Goal: Task Accomplishment & Management: Use online tool/utility

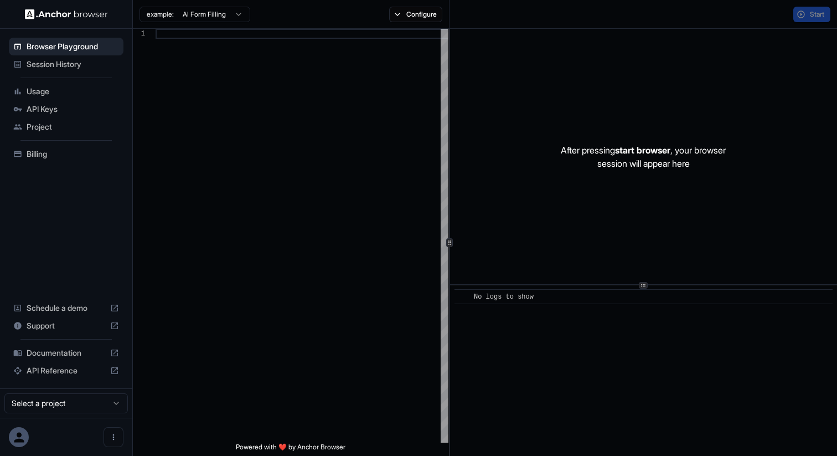
scroll to position [100, 0]
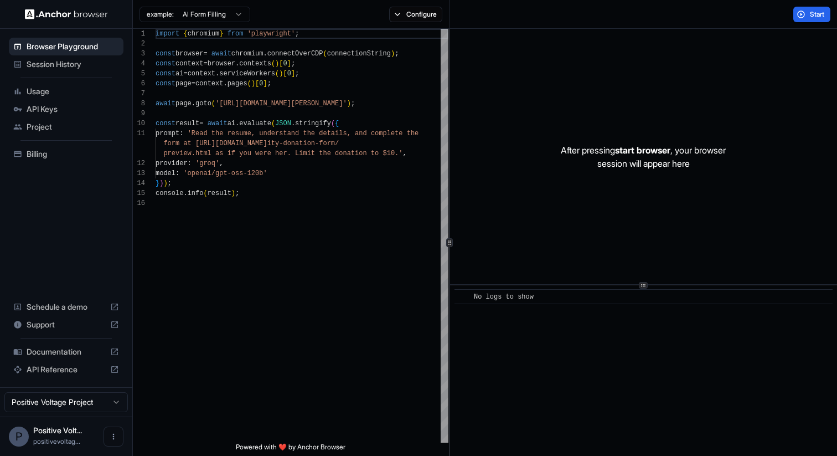
click at [224, 16] on html "Browser Playground Session History Usage API Keys Project Billing Schedule a de…" at bounding box center [418, 228] width 837 height 456
click at [404, 9] on html "Browser Playground Session History Usage API Keys Project Billing Schedule a de…" at bounding box center [418, 228] width 837 height 456
click at [404, 9] on button "Configure" at bounding box center [416, 15] width 54 height 16
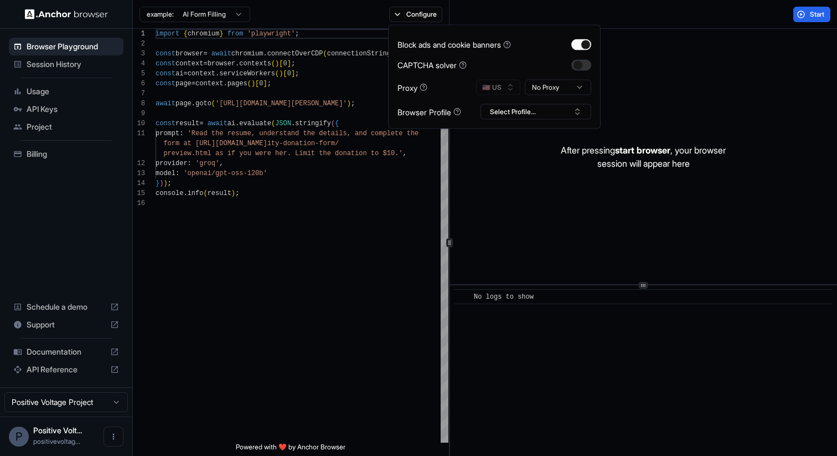
click at [580, 64] on button "button" at bounding box center [582, 64] width 20 height 11
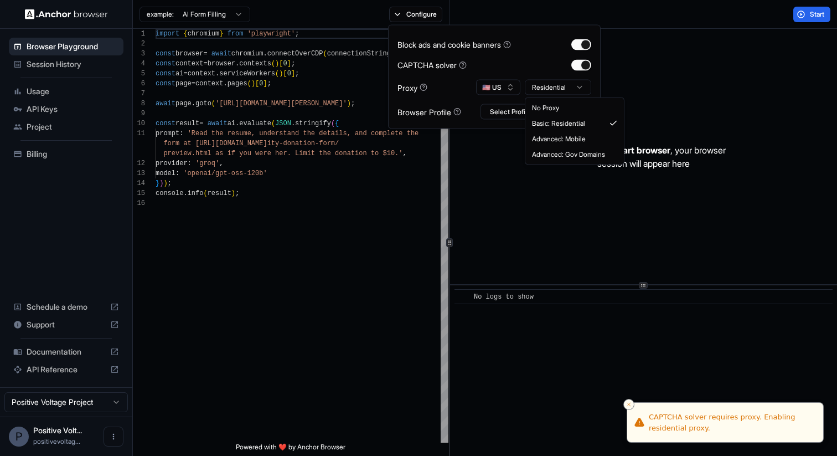
click at [568, 86] on html "Browser Playground Session History Usage API Keys Project Billing Schedule a de…" at bounding box center [418, 228] width 837 height 456
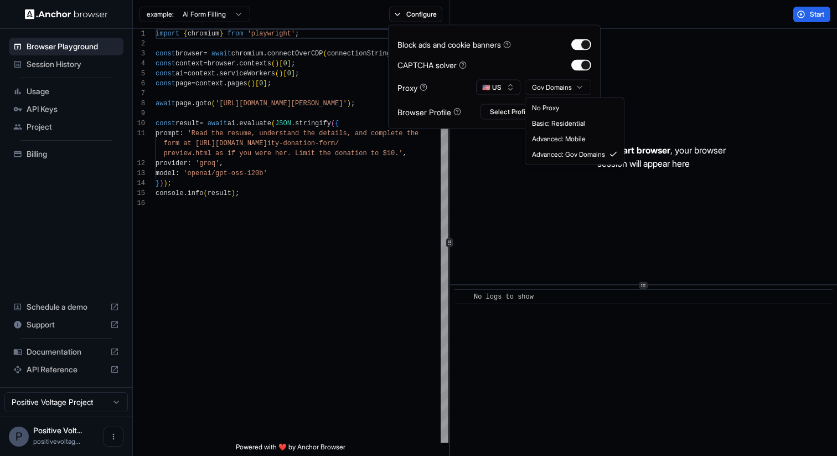
click at [553, 83] on html "Browser Playground Session History Usage API Keys Project Billing Schedule a de…" at bounding box center [418, 228] width 837 height 456
click at [557, 88] on html "Browser Playground Session History Usage API Keys Project Billing Schedule a de…" at bounding box center [418, 228] width 837 height 456
click at [420, 84] on icon at bounding box center [424, 88] width 8 height 8
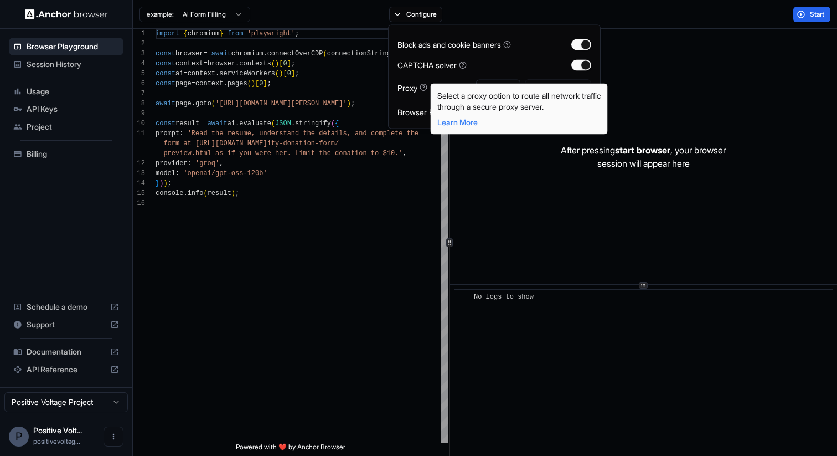
click at [426, 86] on body "Browser Playground Session History Usage API Keys Project Billing Schedule a de…" at bounding box center [418, 228] width 837 height 456
click at [450, 94] on div "Select a proxy option to route all network traffic through a secure proxy serve…" at bounding box center [520, 101] width 164 height 22
drag, startPoint x: 450, startPoint y: 94, endPoint x: 459, endPoint y: 104, distance: 13.3
click at [459, 104] on div "Select a proxy option to route all network traffic through a secure proxy serve…" at bounding box center [520, 101] width 164 height 22
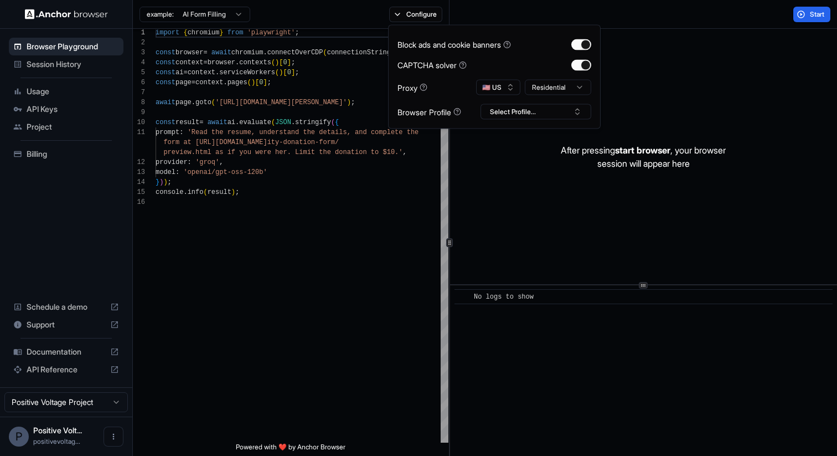
click at [75, 113] on span "API Keys" at bounding box center [73, 109] width 92 height 11
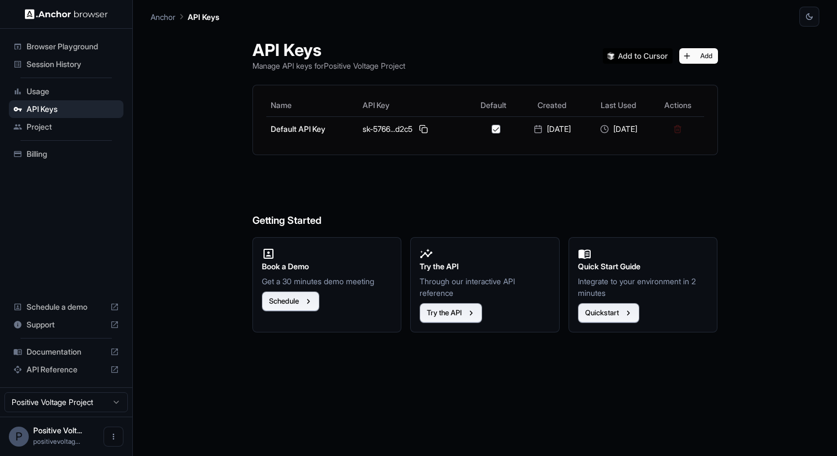
click at [73, 121] on span "Project" at bounding box center [73, 126] width 92 height 11
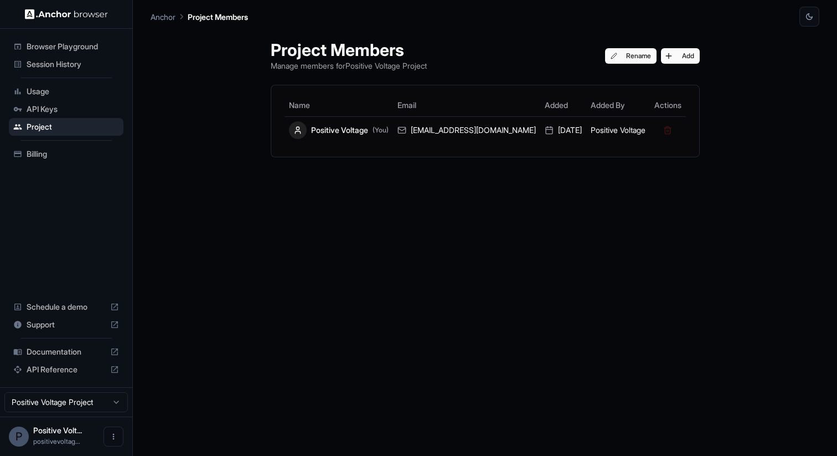
click at [81, 102] on div "API Keys" at bounding box center [66, 109] width 115 height 18
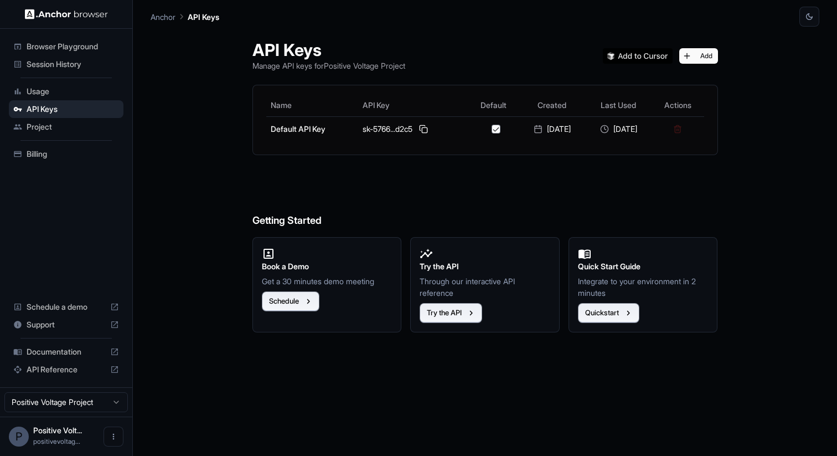
click at [86, 89] on span "Usage" at bounding box center [73, 91] width 92 height 11
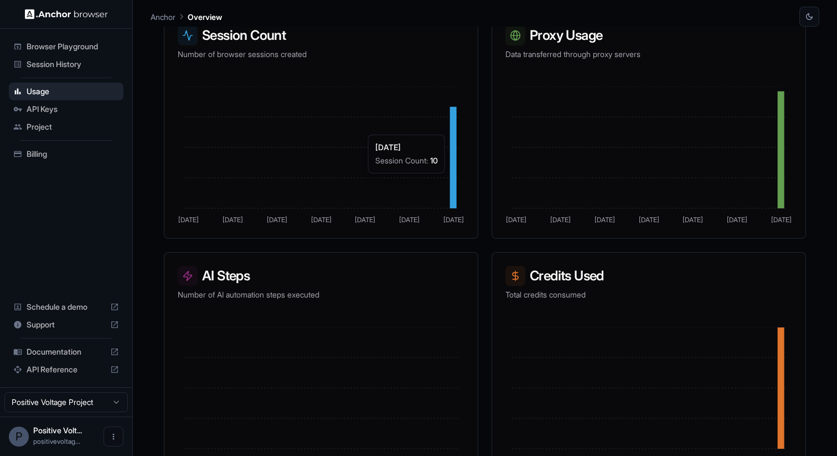
scroll to position [228, 0]
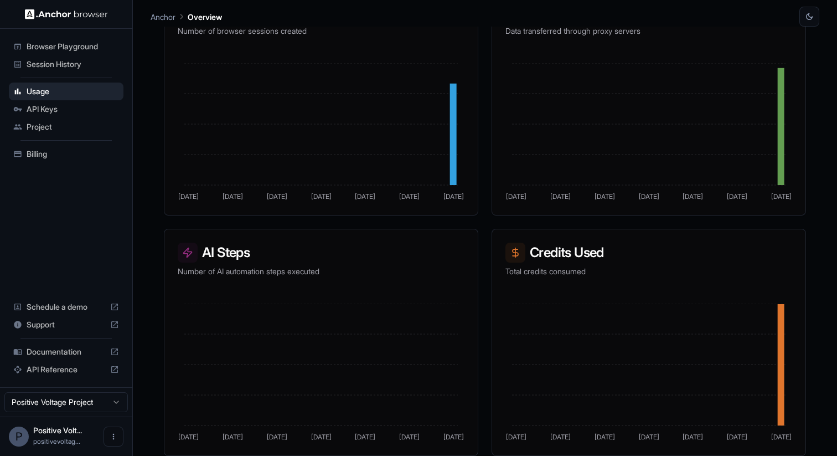
click at [100, 66] on span "Session History" at bounding box center [73, 64] width 92 height 11
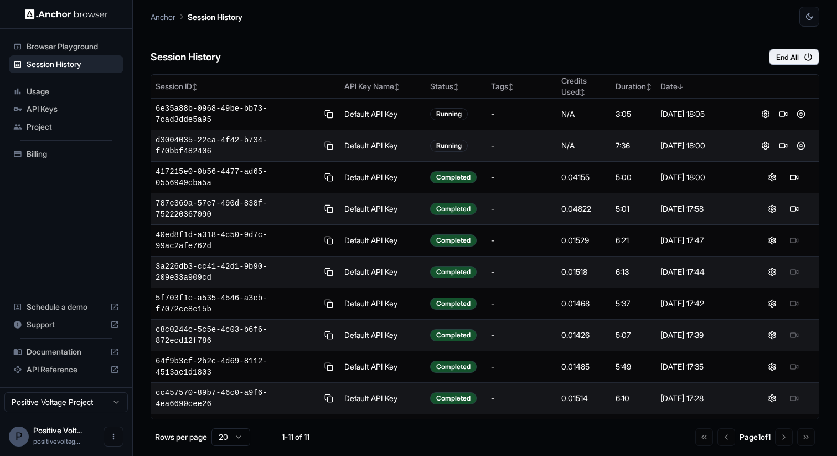
click at [249, 143] on span "d3004035-22ca-4f42-b734-f70bbf482406" at bounding box center [237, 146] width 163 height 22
copy div "d3004035-22ca-4f42-b734-f70bbf482406"
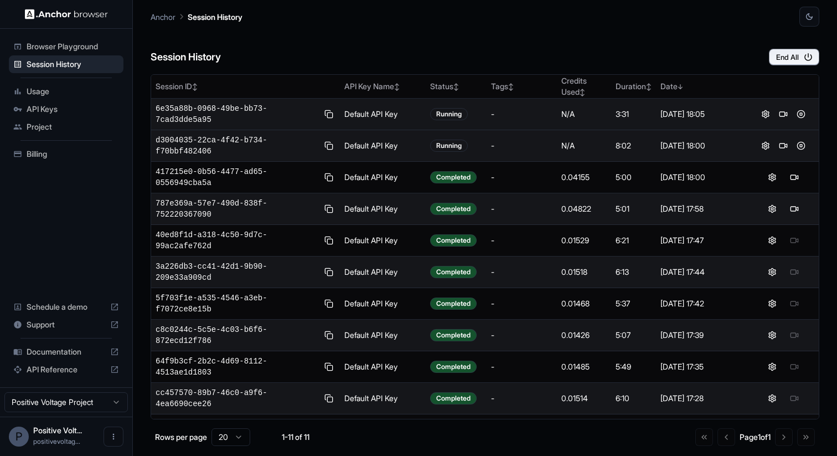
click at [231, 101] on td "6e35a88b-0968-49be-bb73-7cad3dde5a95" at bounding box center [245, 115] width 189 height 32
copy div "6e35a88b-0968-49be-bb73-7cad3dde5a95"
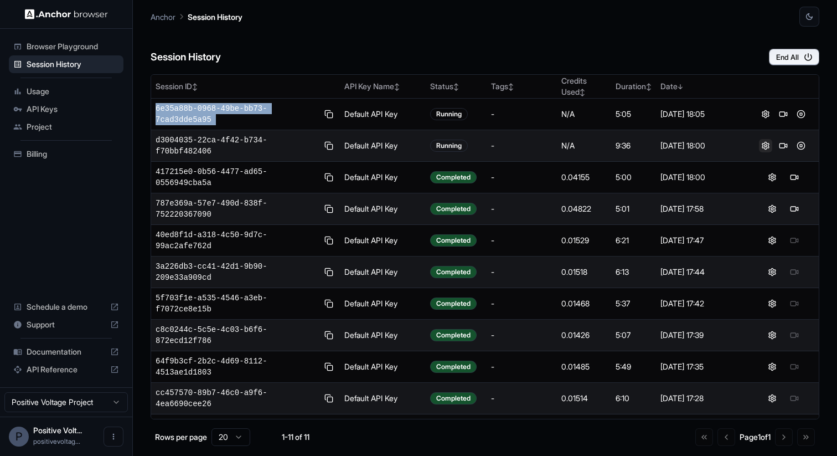
click at [764, 145] on button at bounding box center [765, 145] width 13 height 13
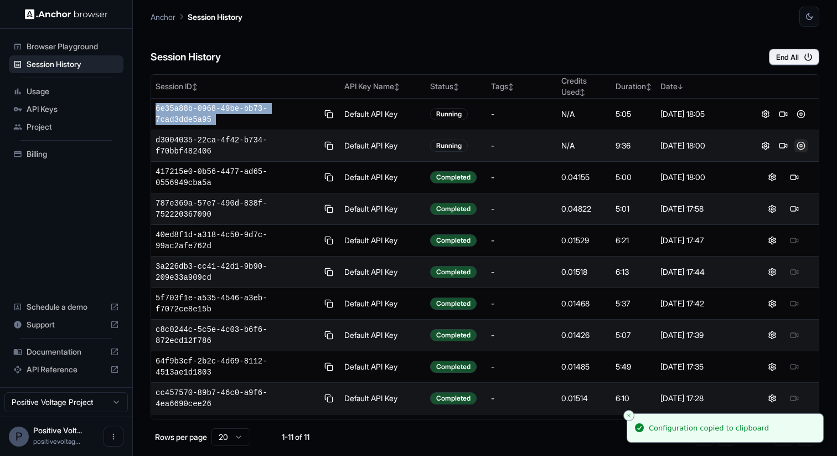
click at [803, 143] on button at bounding box center [801, 145] width 13 height 13
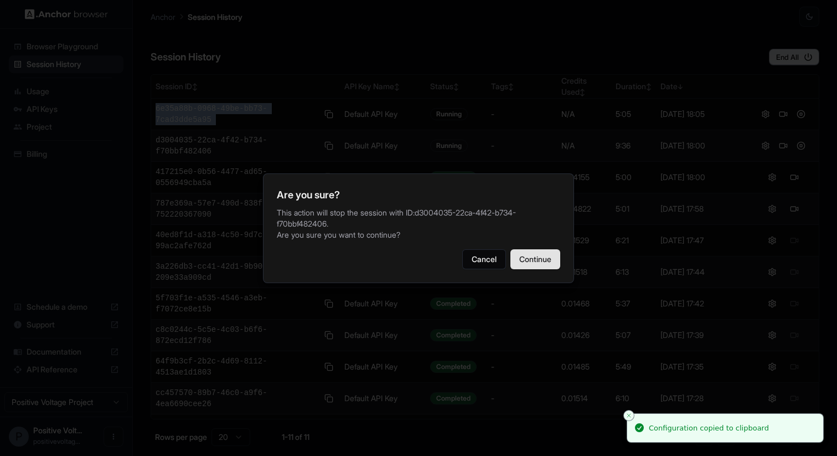
click at [526, 257] on button "Continue" at bounding box center [536, 259] width 50 height 20
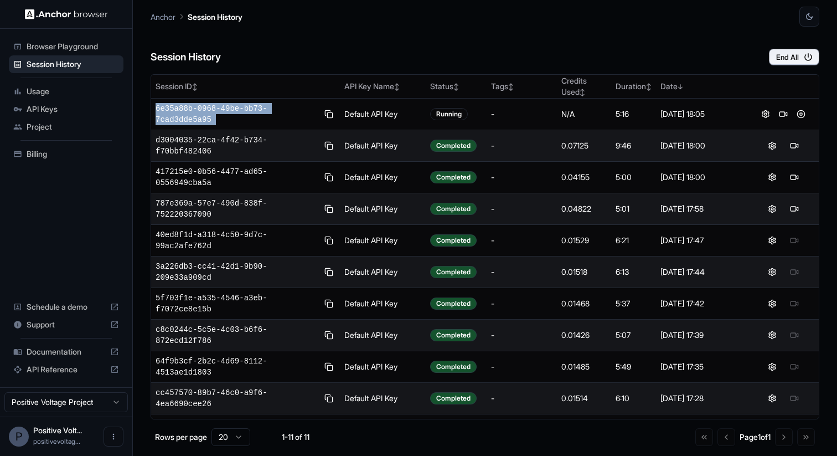
click at [803, 118] on button at bounding box center [801, 113] width 13 height 13
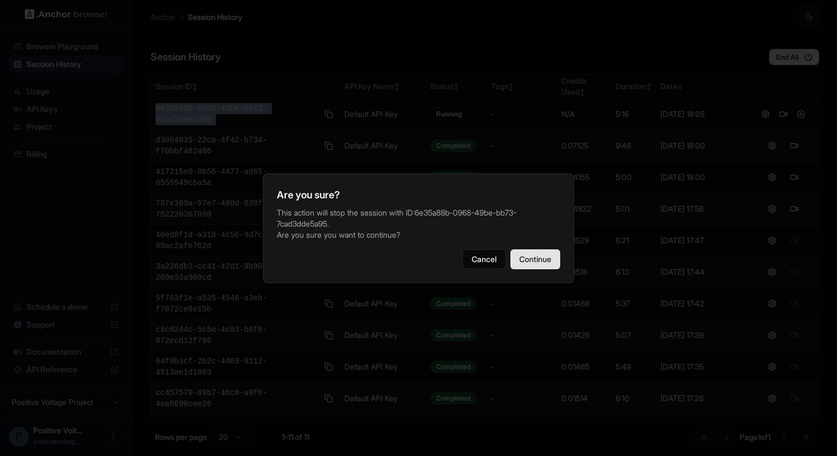
click at [534, 251] on button "Continue" at bounding box center [536, 259] width 50 height 20
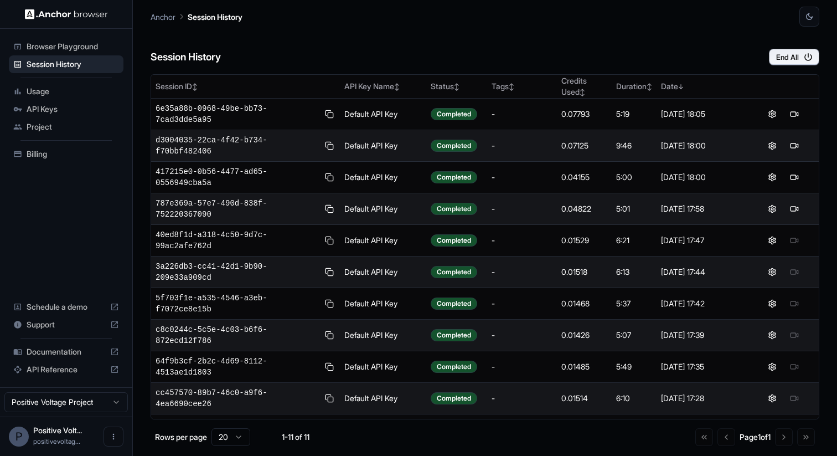
click at [265, 43] on div "Session History End All" at bounding box center [485, 46] width 669 height 39
